Goal: Information Seeking & Learning: Learn about a topic

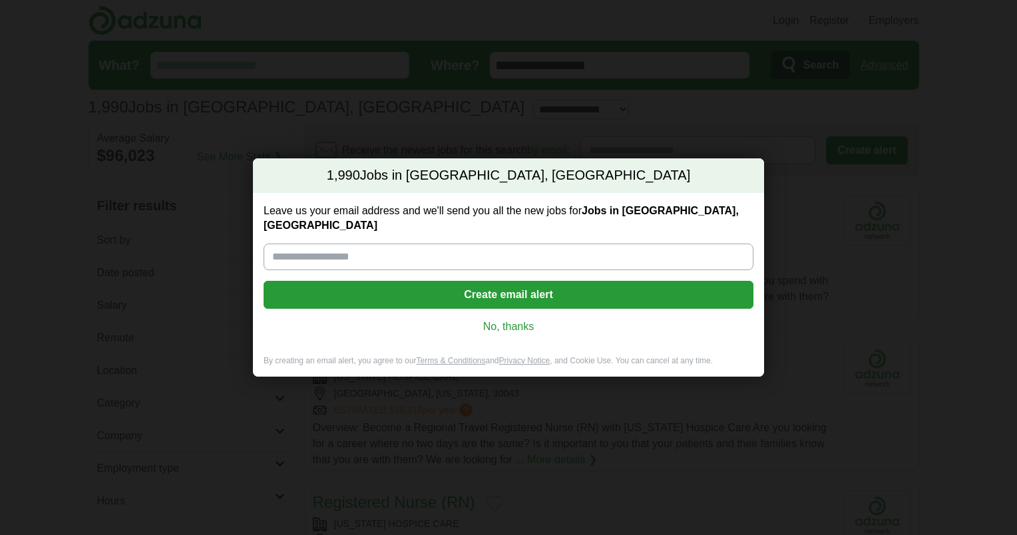
click at [519, 319] on link "No, thanks" at bounding box center [508, 326] width 469 height 15
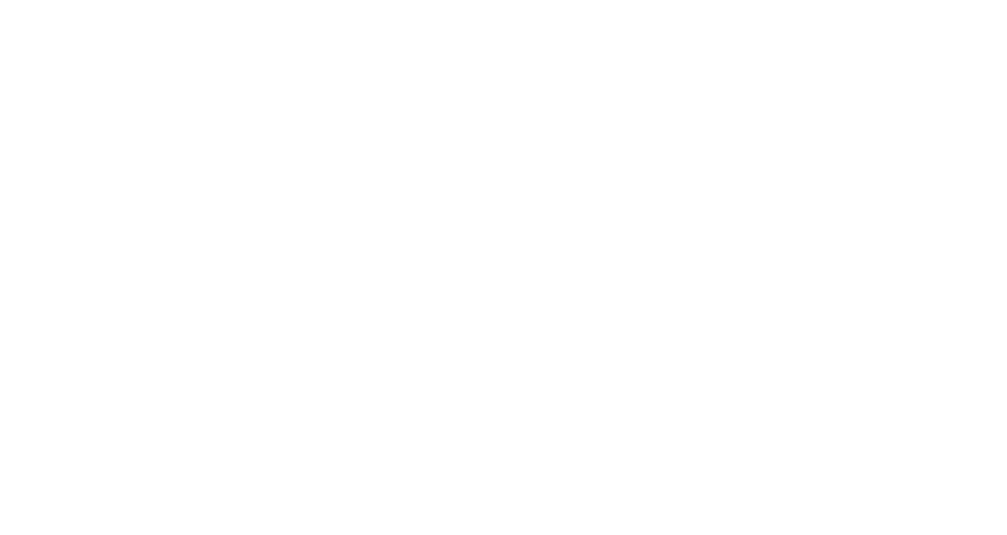
scroll to position [2023, 0]
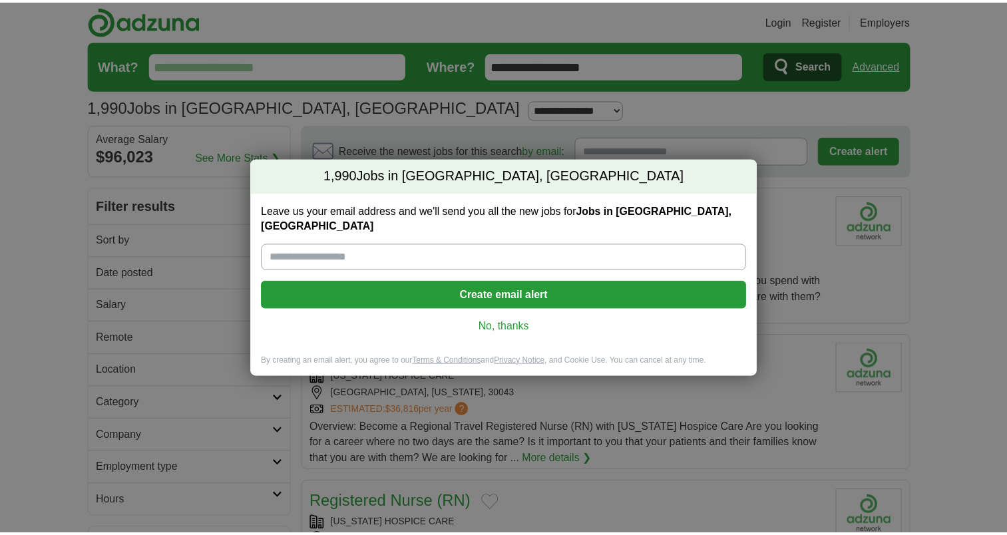
scroll to position [1628, 0]
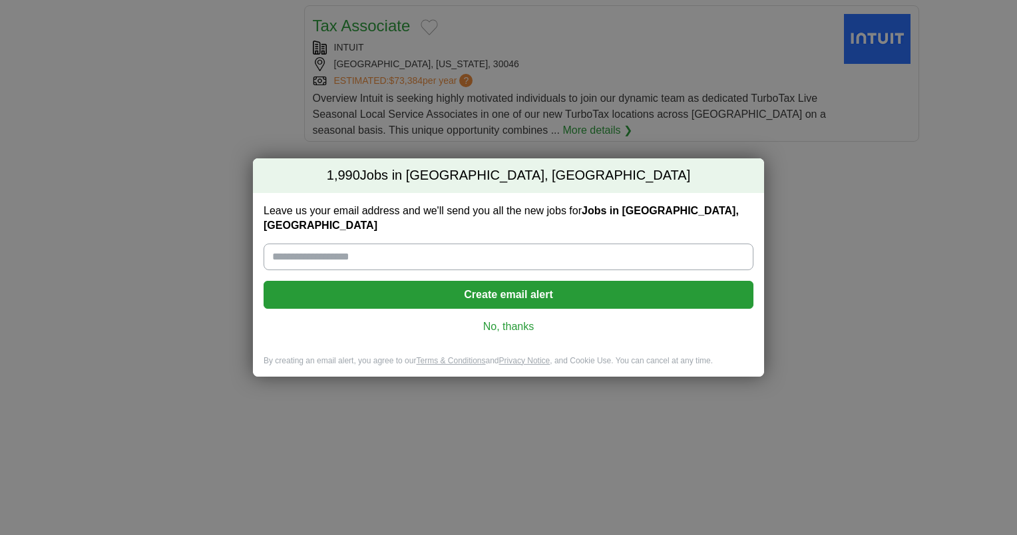
click at [261, 61] on div "1,990 Jobs in [GEOGRAPHIC_DATA], [GEOGRAPHIC_DATA] Leave us your email address …" at bounding box center [508, 267] width 1017 height 535
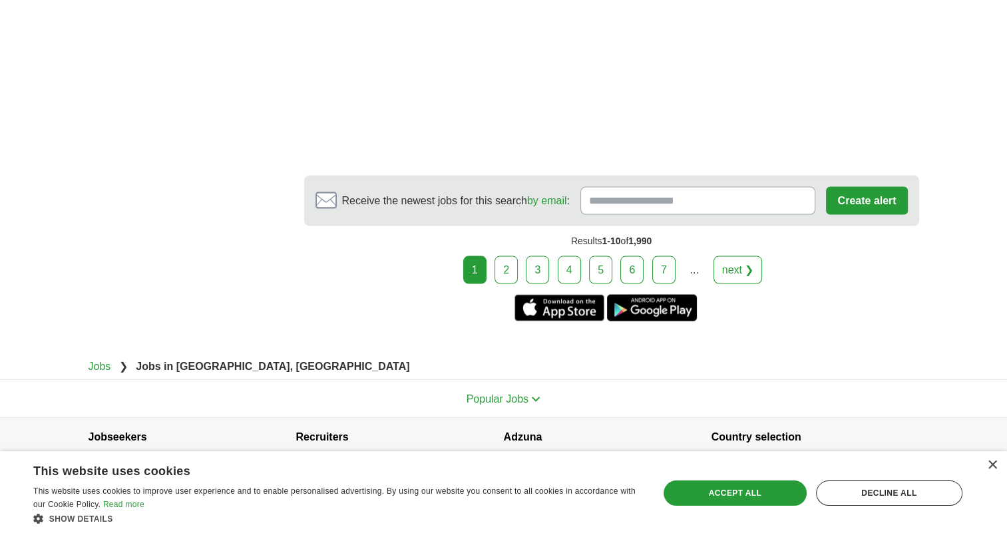
scroll to position [2445, 0]
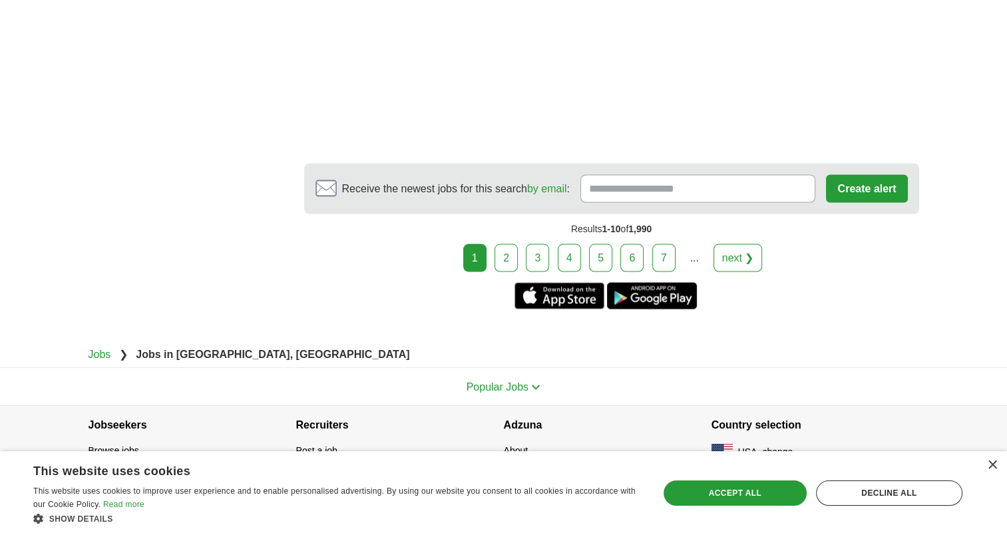
click at [515, 245] on link "2" at bounding box center [506, 258] width 23 height 28
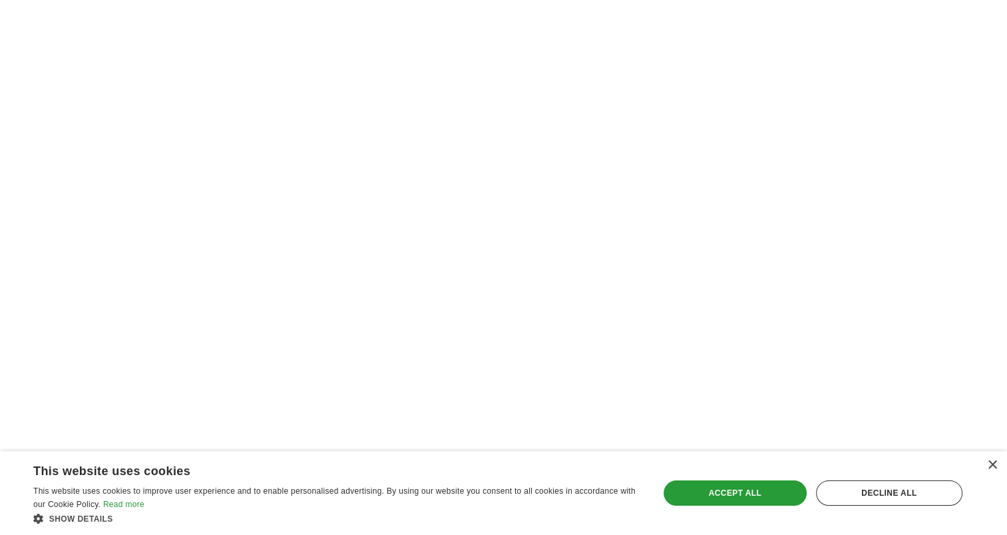
scroll to position [1752, 0]
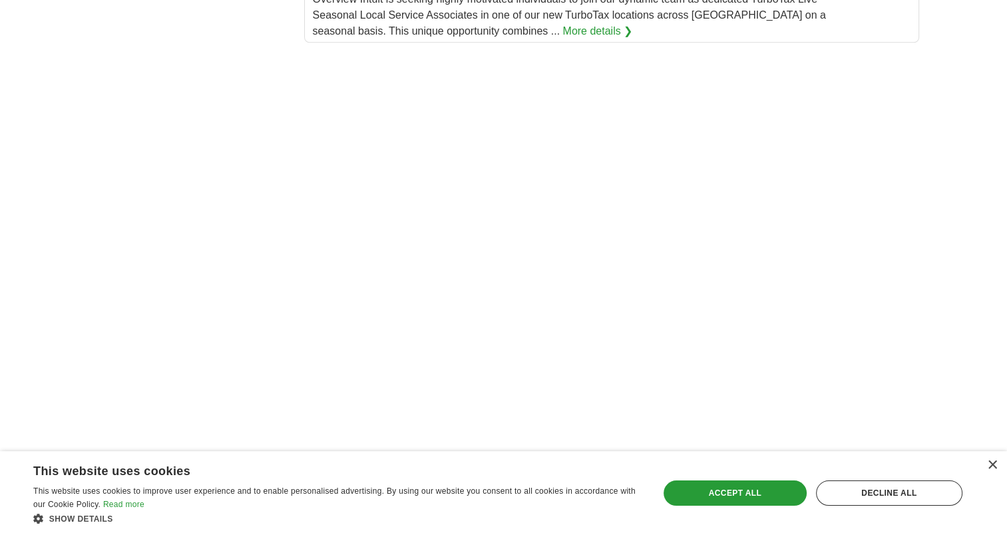
scroll to position [1726, 0]
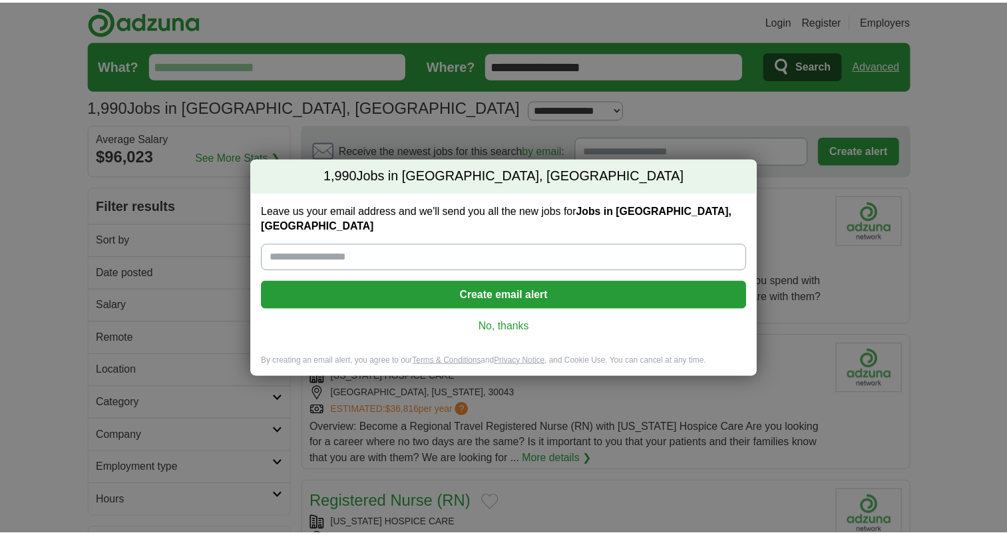
scroll to position [1628, 0]
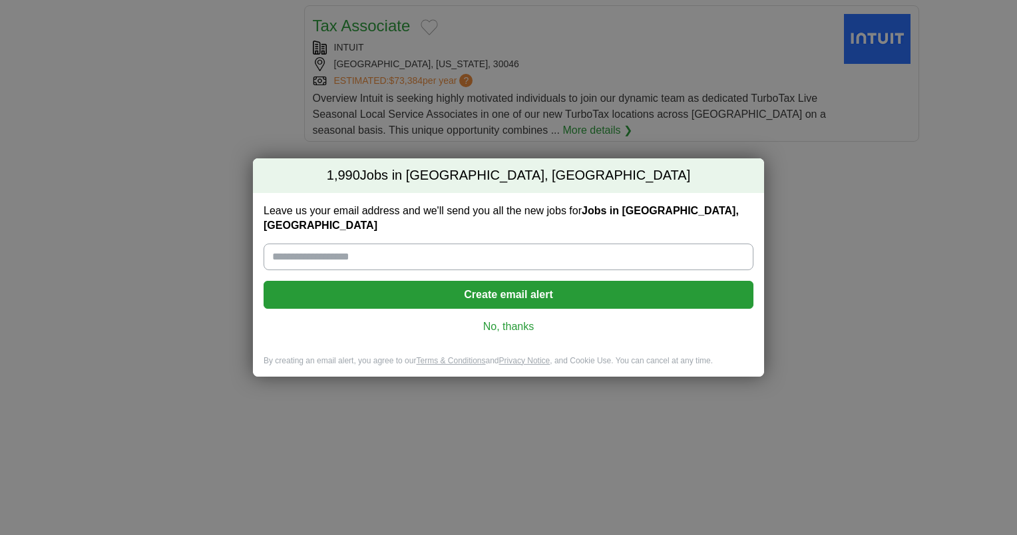
click at [510, 321] on link "No, thanks" at bounding box center [508, 326] width 469 height 15
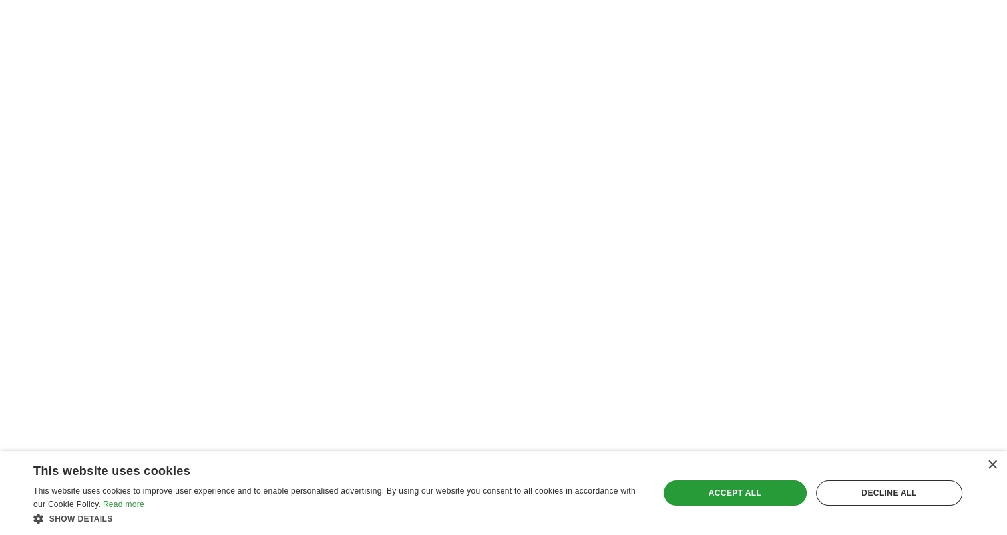
scroll to position [2214, 0]
